Goal: Task Accomplishment & Management: Complete application form

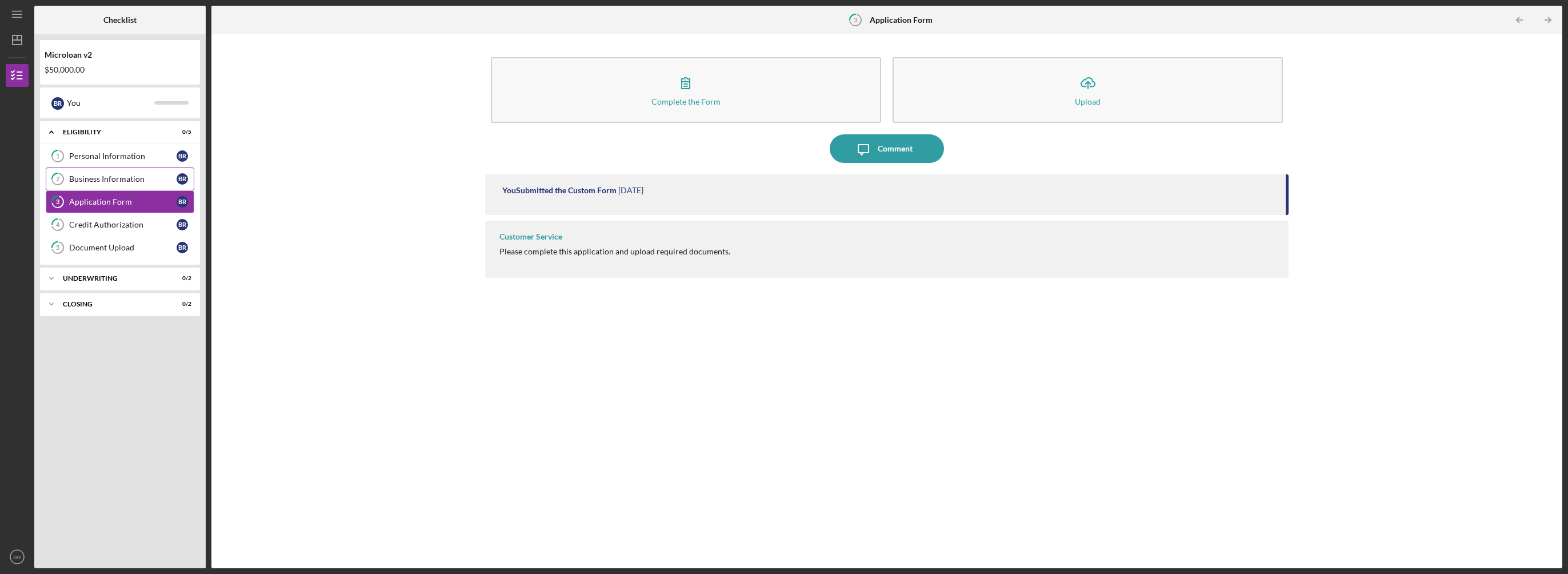
click at [145, 178] on div "Business Information" at bounding box center [123, 178] width 108 height 9
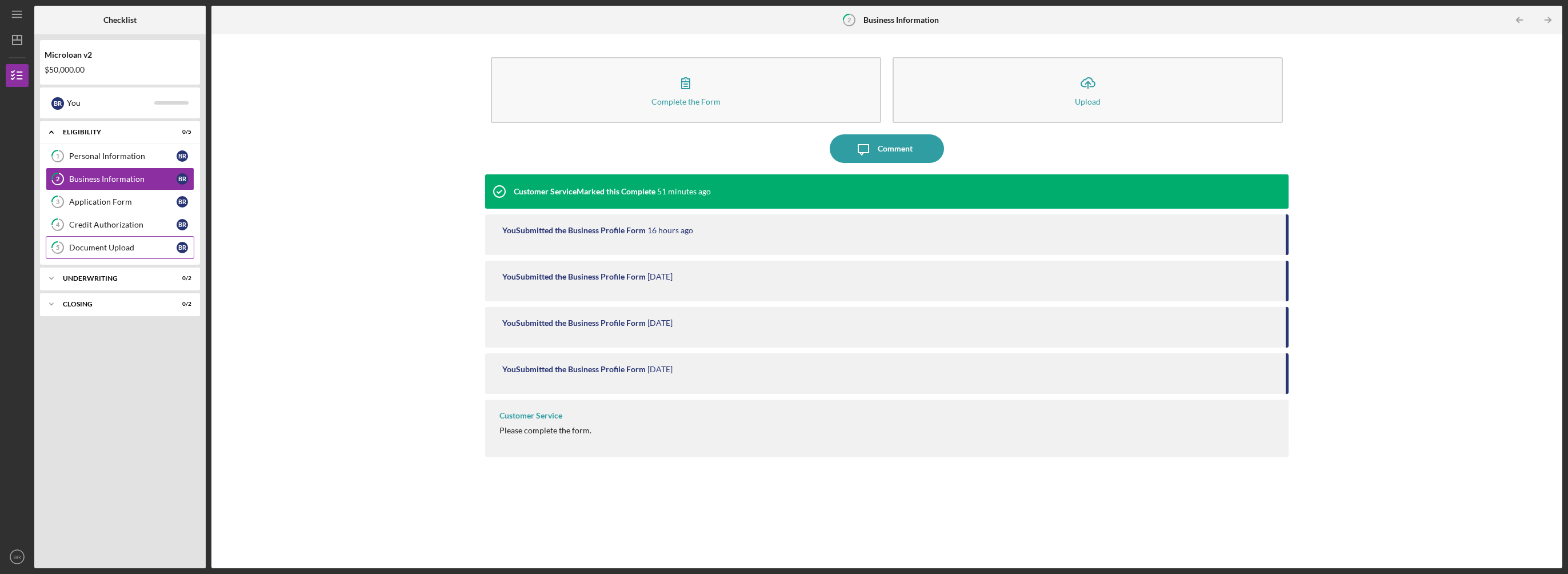
click at [142, 246] on div "Document Upload" at bounding box center [123, 246] width 108 height 9
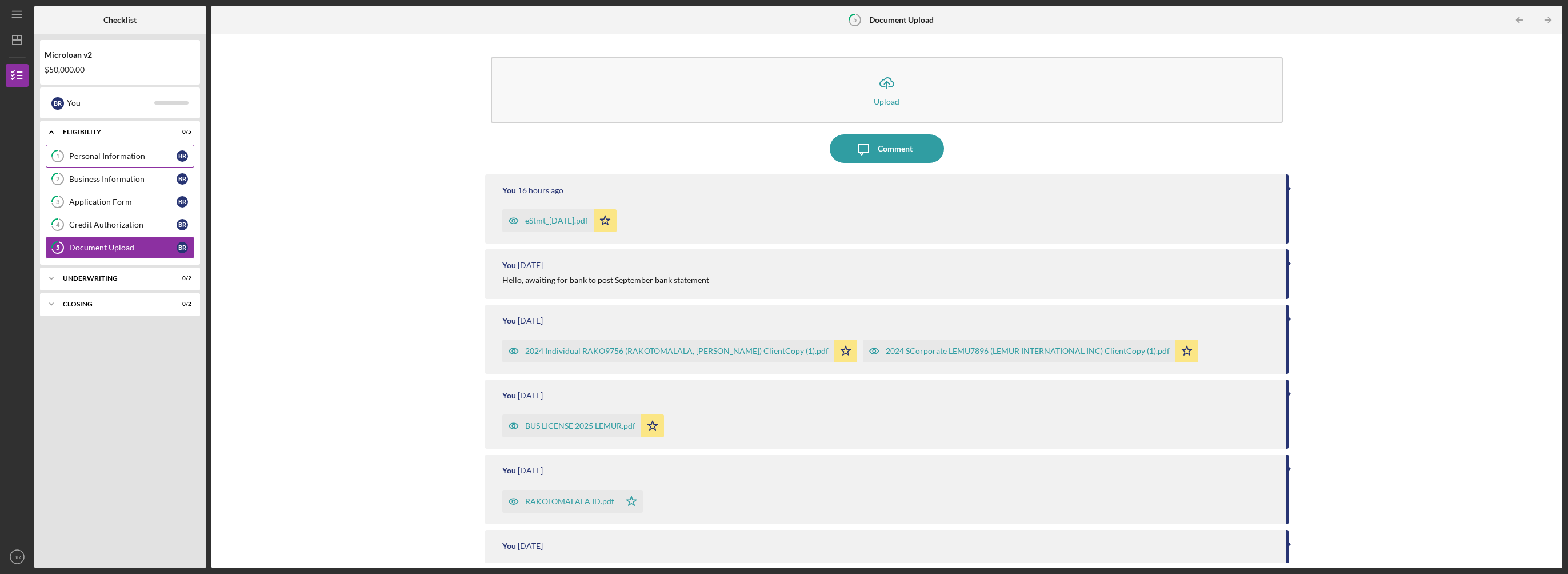
click at [132, 156] on div "Personal Information" at bounding box center [123, 156] width 108 height 9
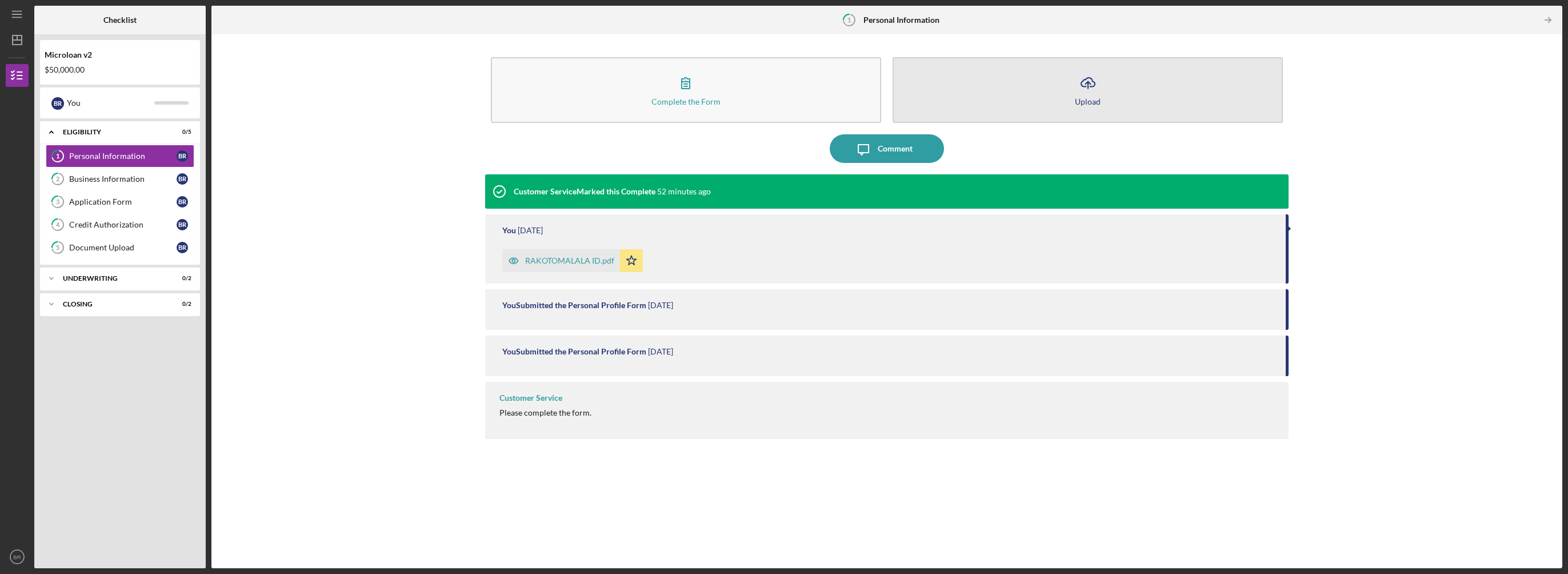
click at [1091, 94] on icon "Icon/Upload" at bounding box center [1088, 83] width 29 height 29
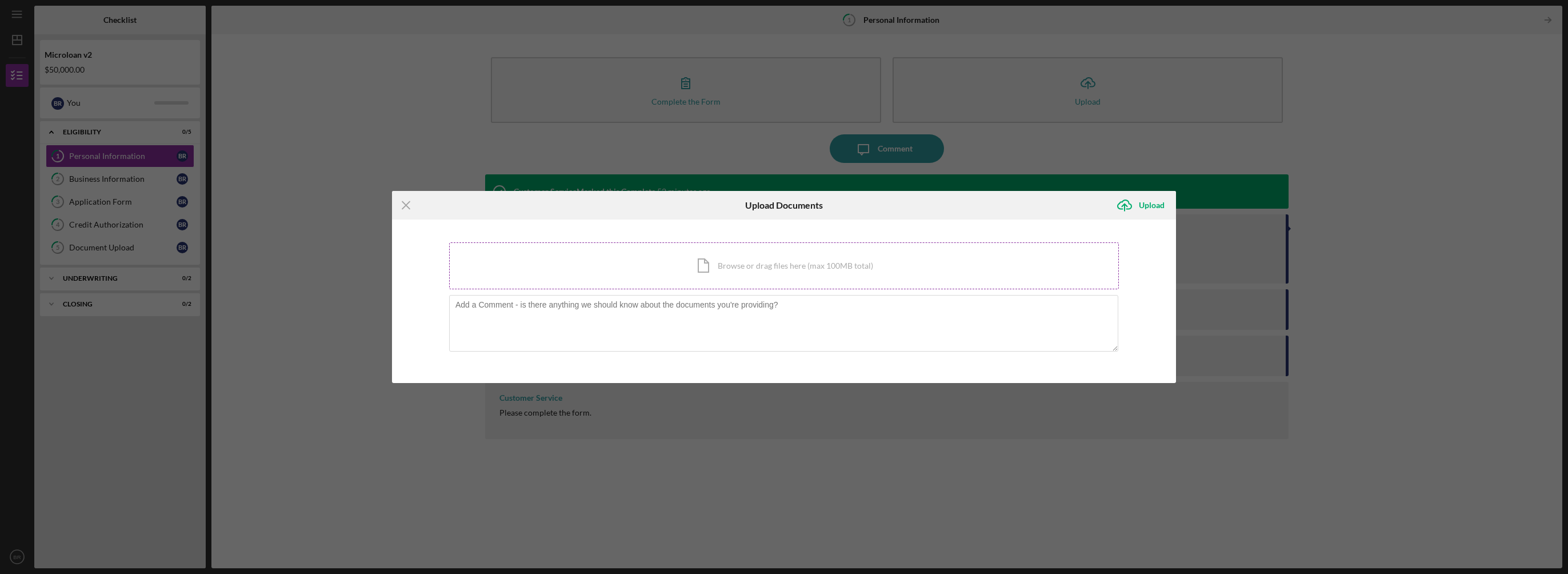
click at [780, 265] on div "Icon/Document Browse or drag files here (max 100MB total) Tap to choose files o…" at bounding box center [784, 266] width 670 height 47
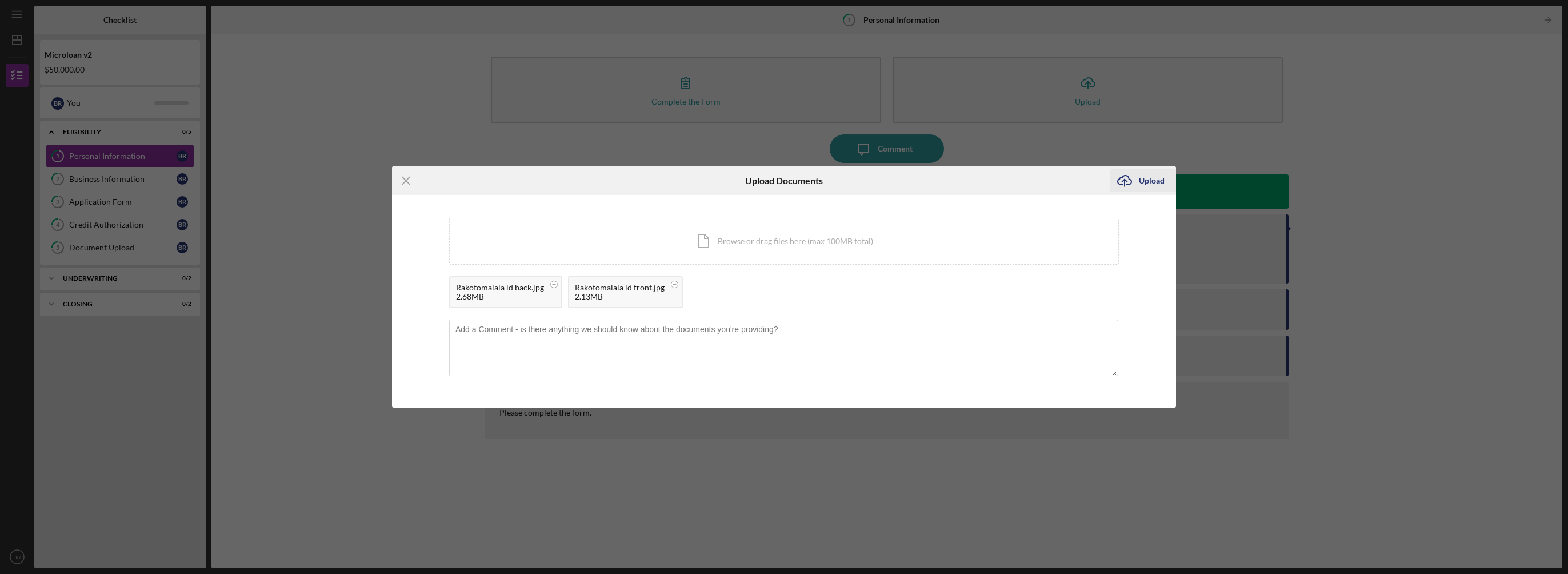
click at [1145, 178] on div "Upload" at bounding box center [1151, 181] width 26 height 22
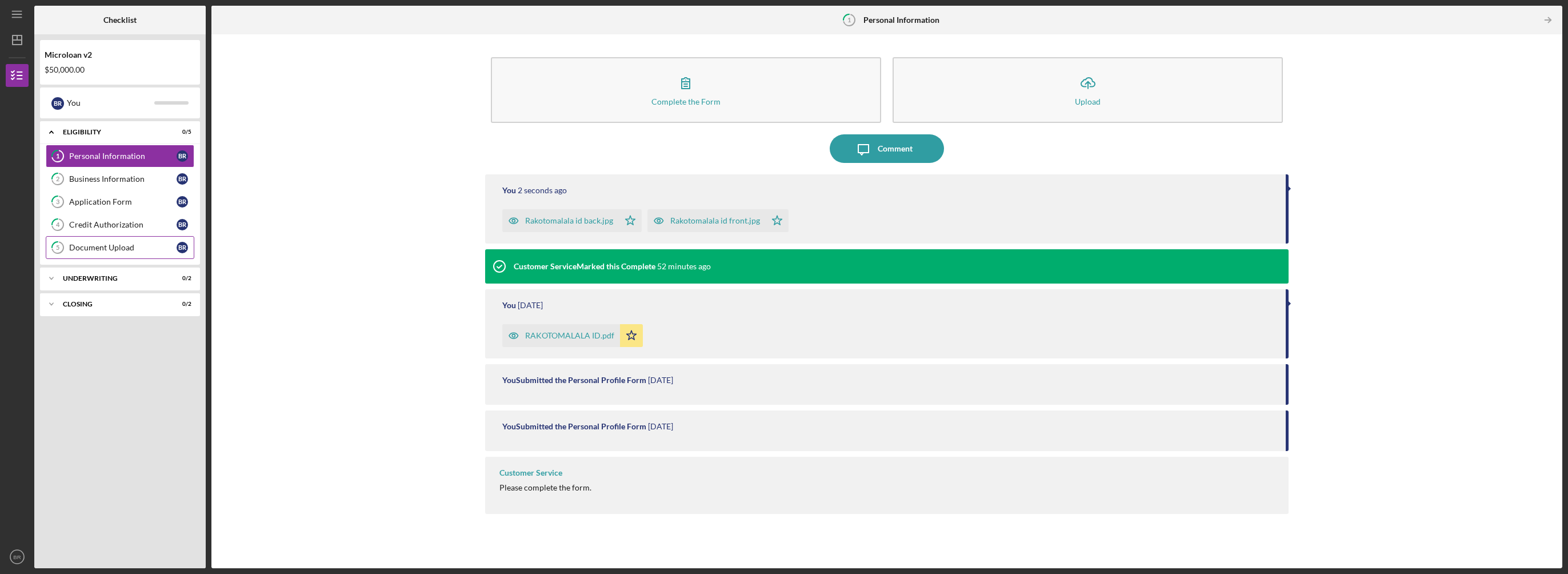
click at [99, 242] on div "Document Upload" at bounding box center [123, 246] width 108 height 9
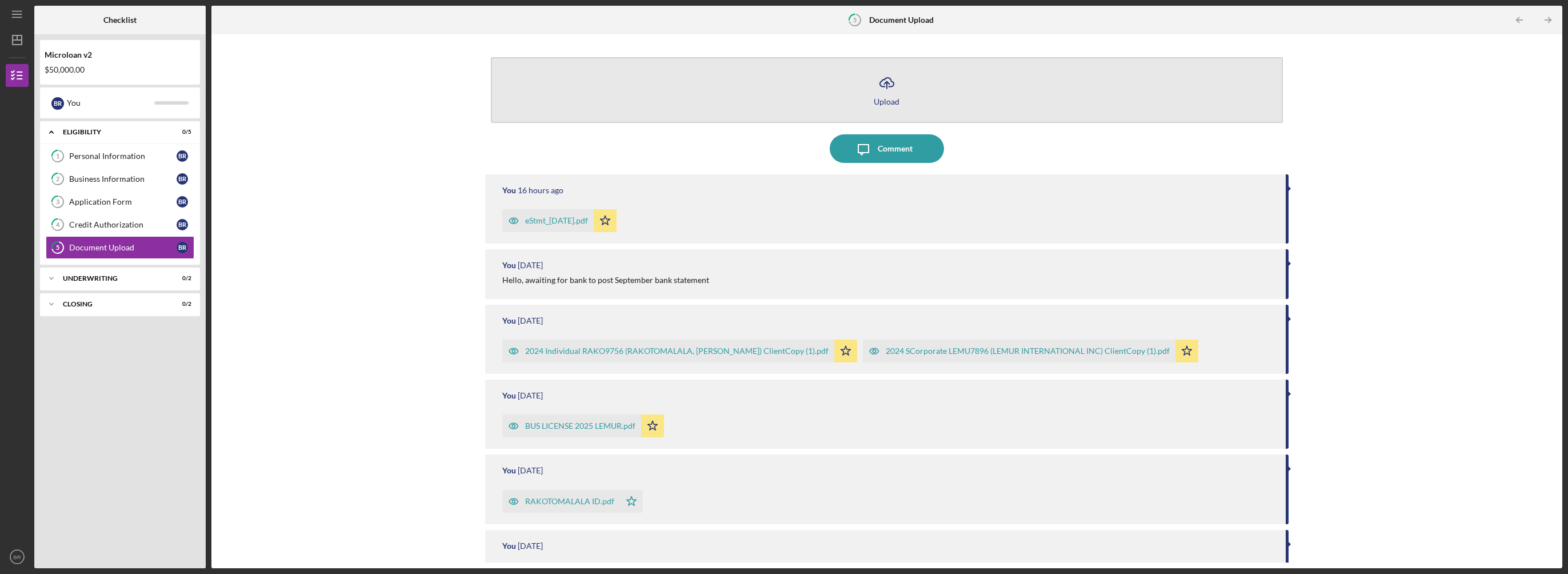
click at [886, 92] on icon "Icon/Upload" at bounding box center [887, 83] width 29 height 29
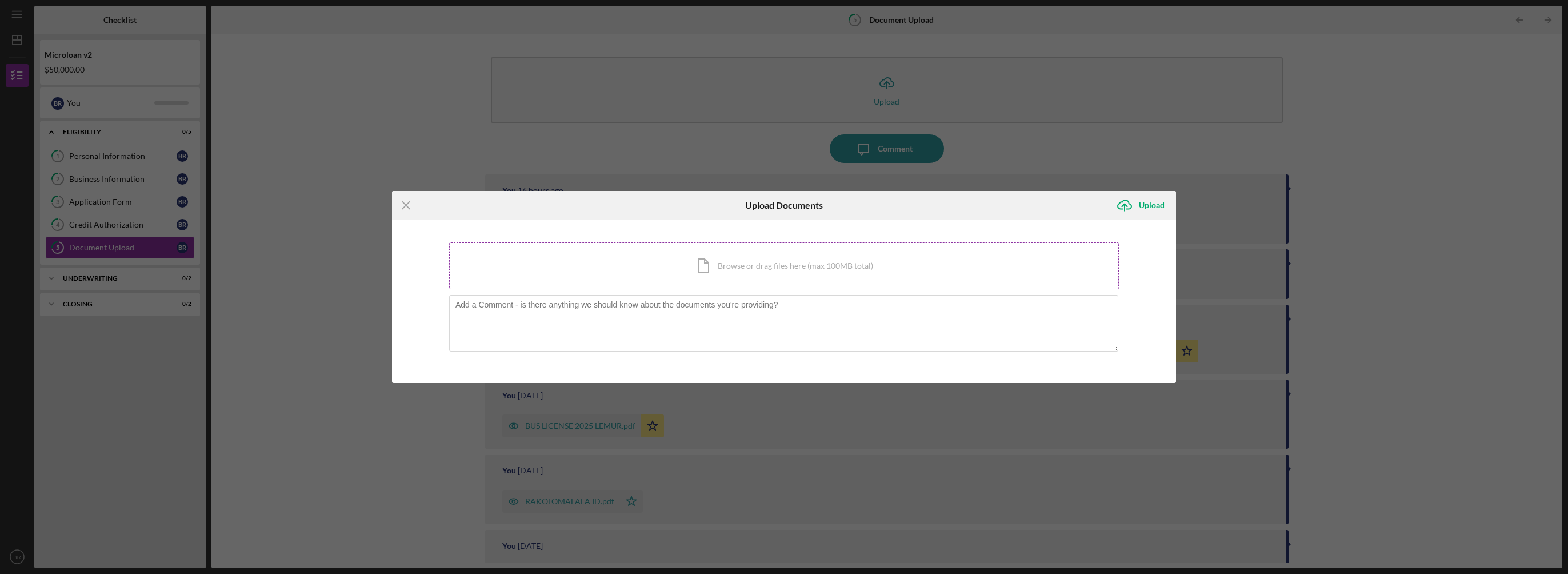
click at [769, 267] on div "Icon/Document Browse or drag files here (max 100MB total) Tap to choose files o…" at bounding box center [784, 266] width 670 height 47
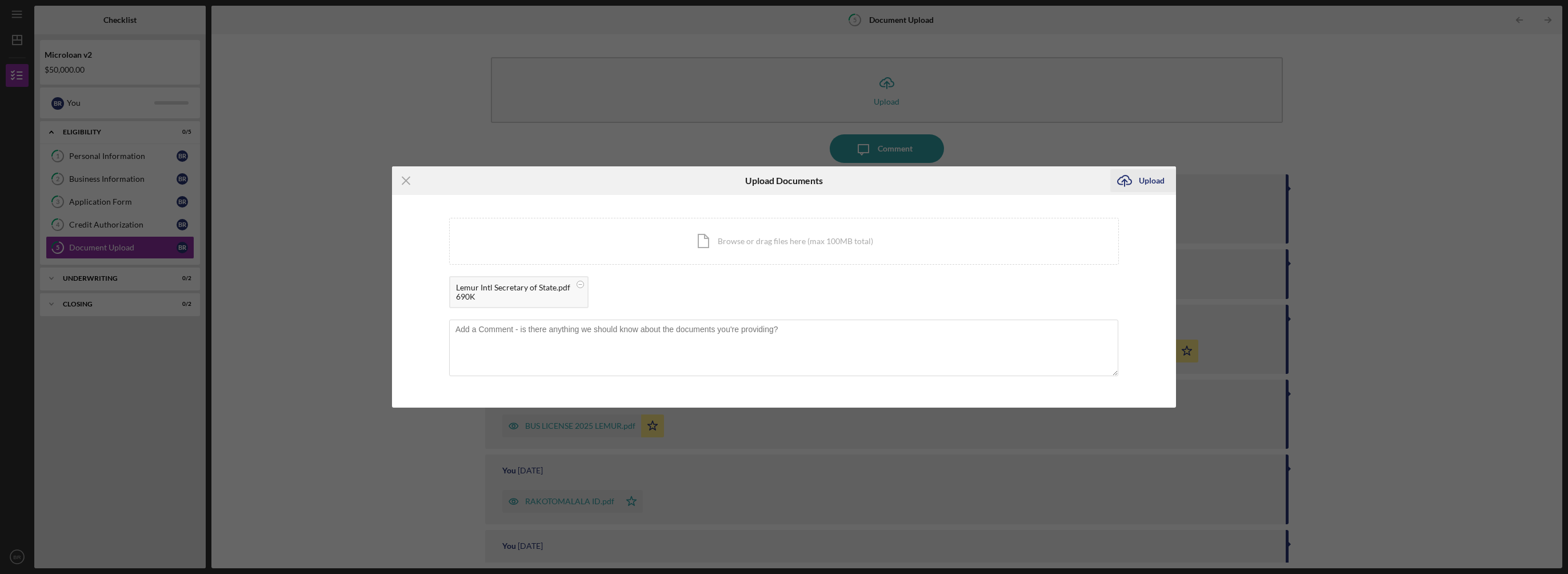
click at [1137, 181] on icon "Icon/Upload" at bounding box center [1125, 181] width 29 height 29
